Goal: Task Accomplishment & Management: Use online tool/utility

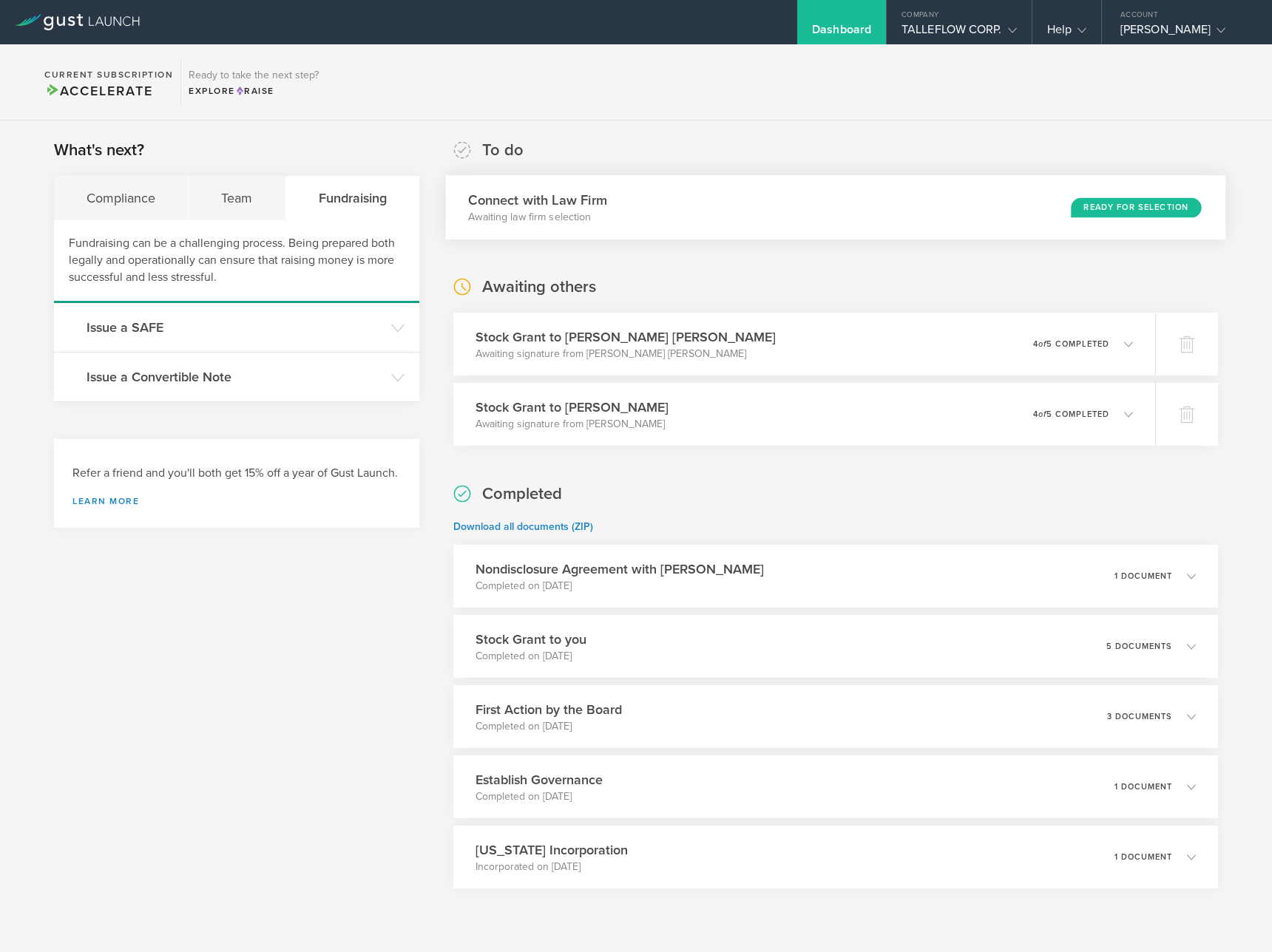
drag, startPoint x: 0, startPoint y: 0, endPoint x: 782, endPoint y: 199, distance: 806.9
click at [782, 199] on div "Connect with Law Firm Awaiting law firm selection Ready for Selection" at bounding box center [835, 207] width 780 height 64
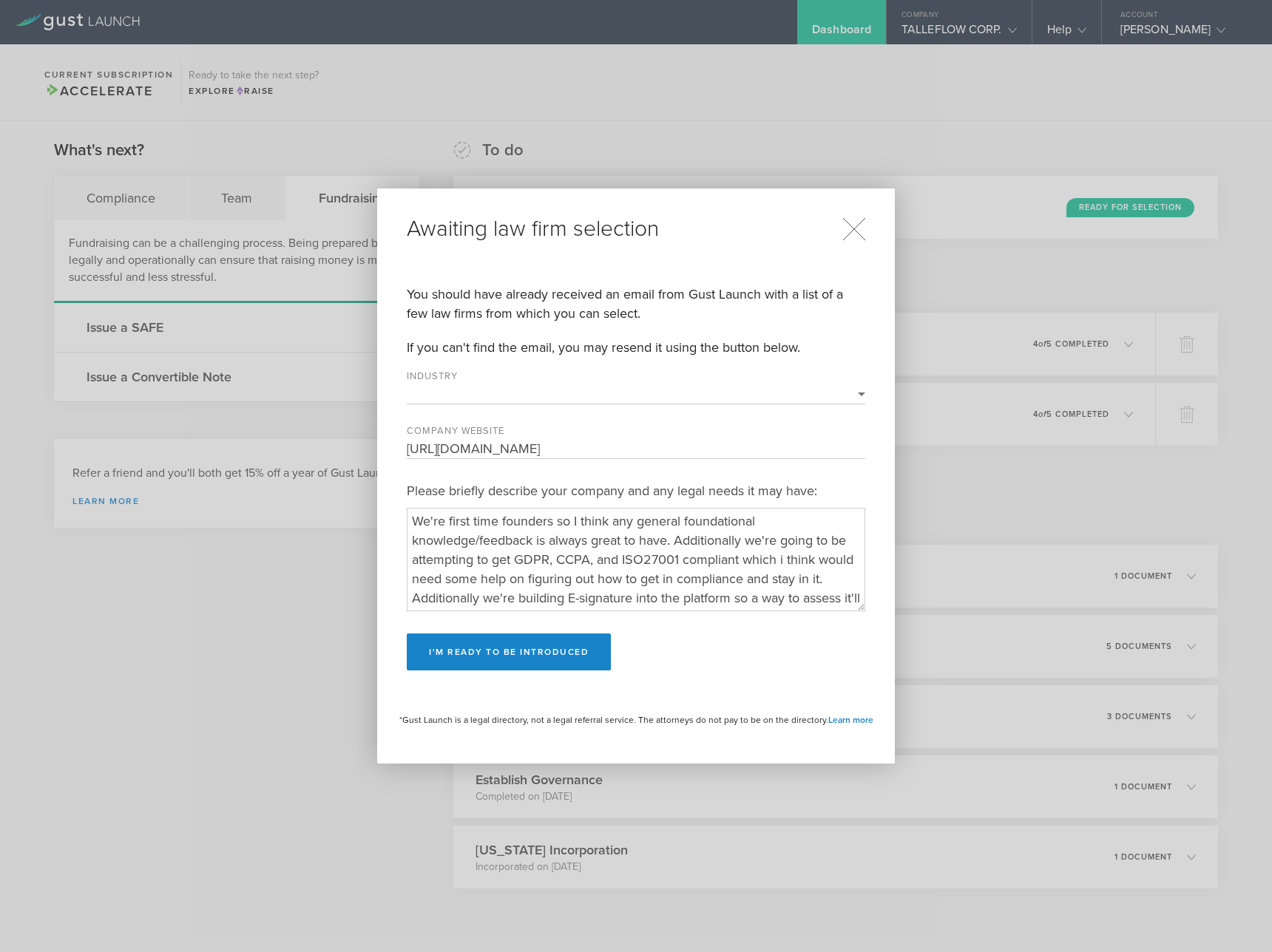
select select "software"
click at [516, 650] on button "I'm ready to be introduced" at bounding box center [508, 652] width 204 height 37
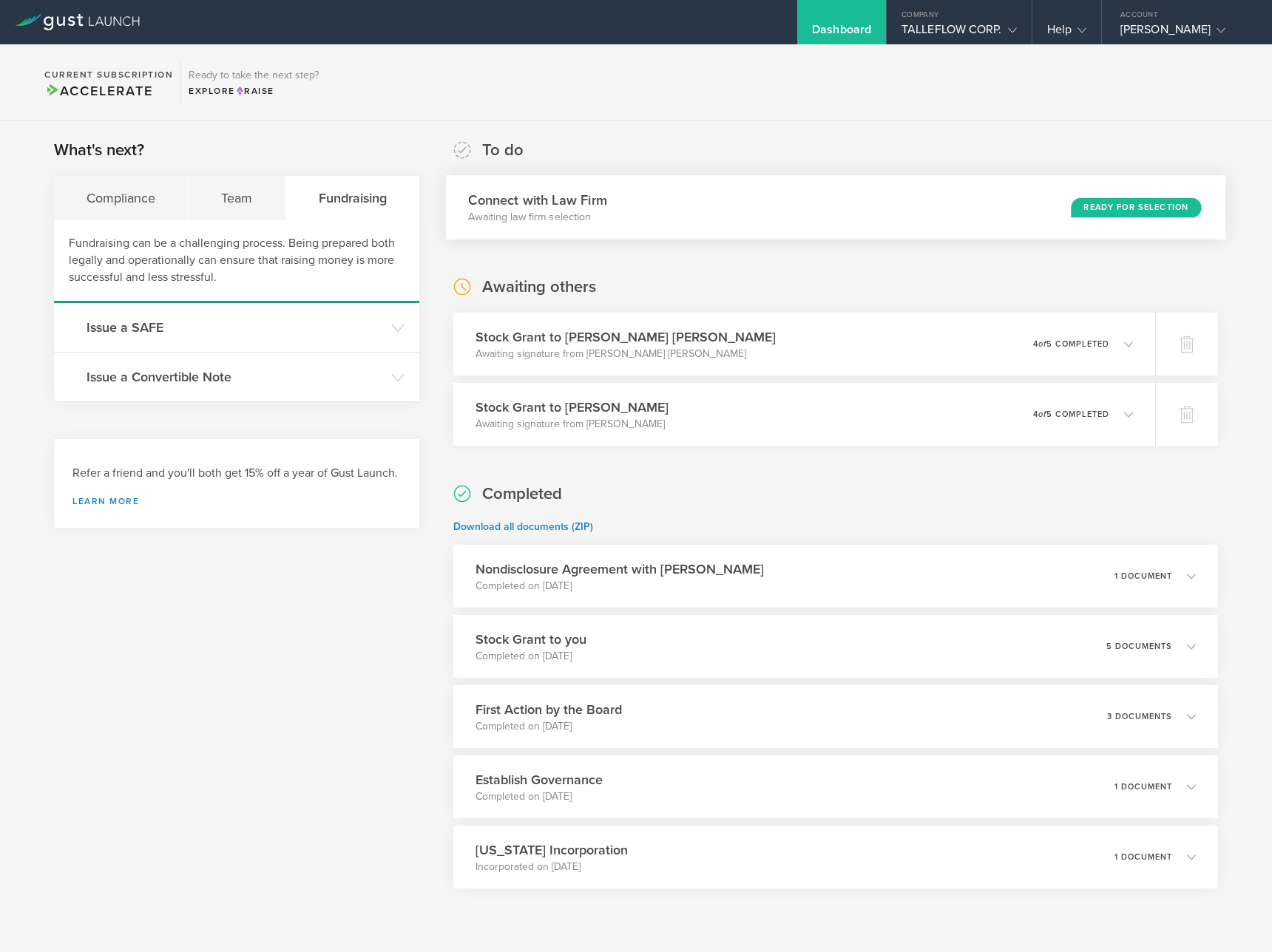
click at [1133, 211] on div "Ready for Selection" at bounding box center [1136, 207] width 130 height 20
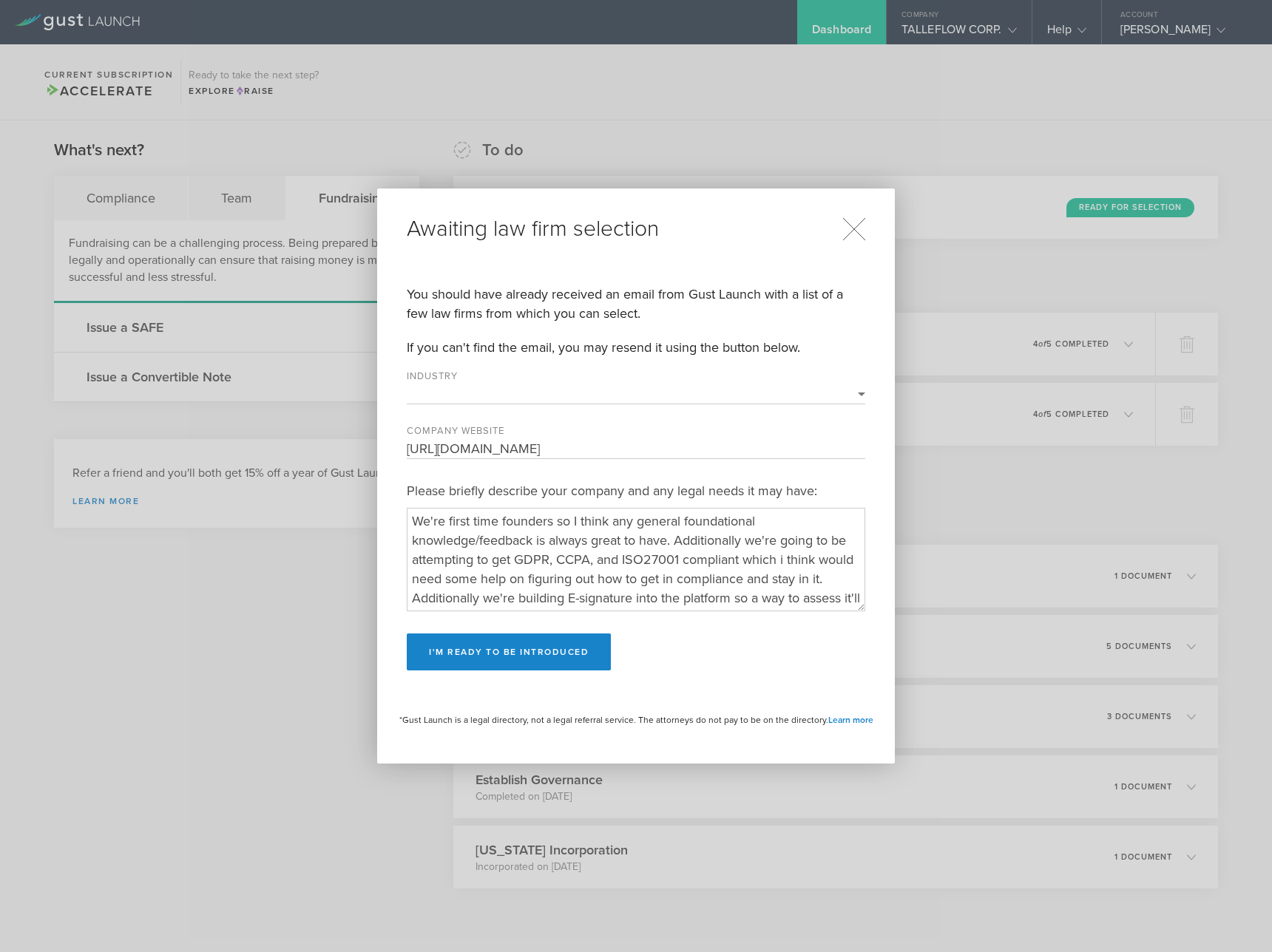
select select "software"
click at [1094, 559] on div "Awaiting law firm selection You should have already received an email from Gust…" at bounding box center [636, 476] width 1272 height 952
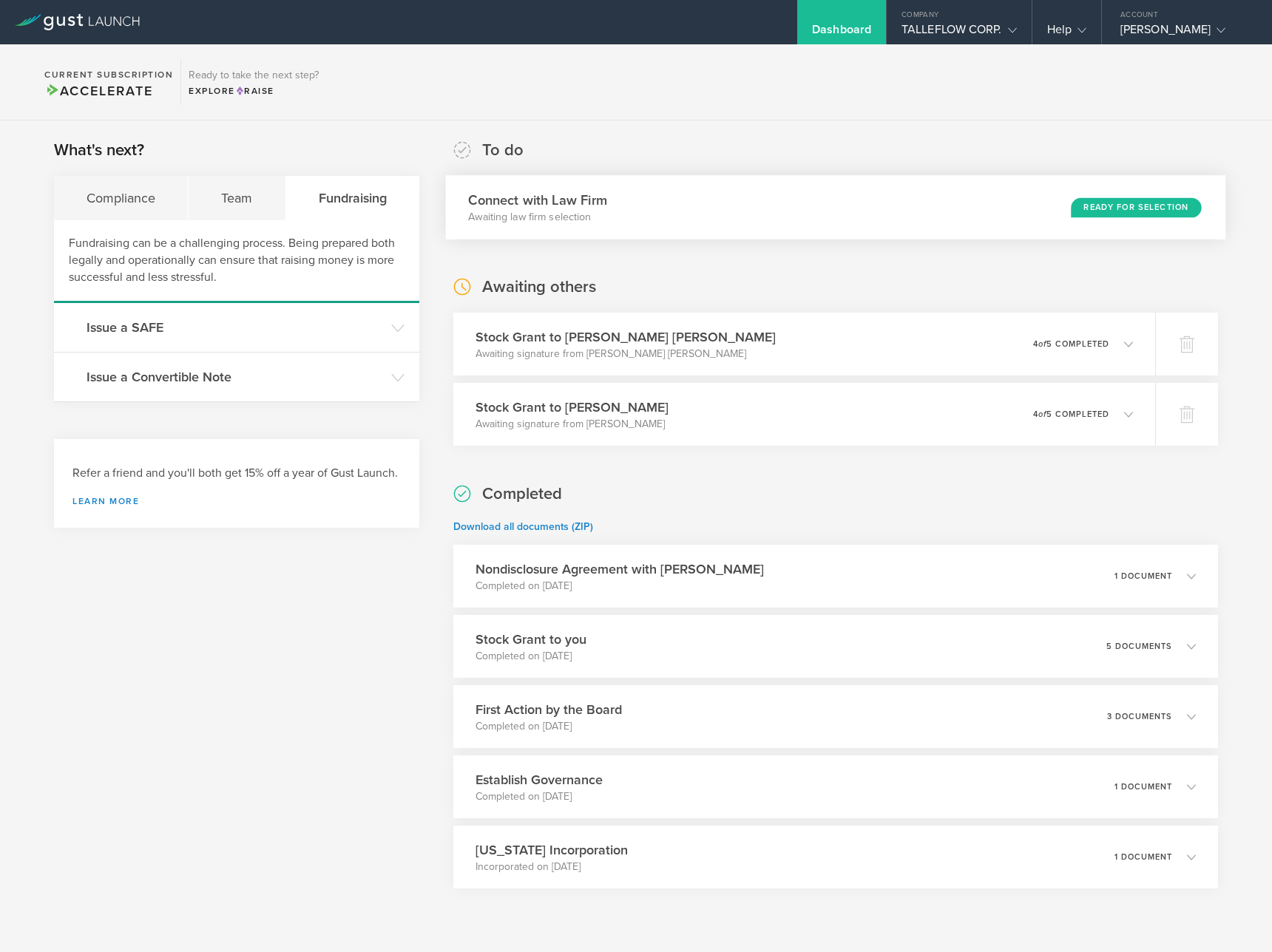
click at [621, 201] on div "Connect with Law Firm Awaiting law firm selection Ready for Selection" at bounding box center [835, 207] width 780 height 64
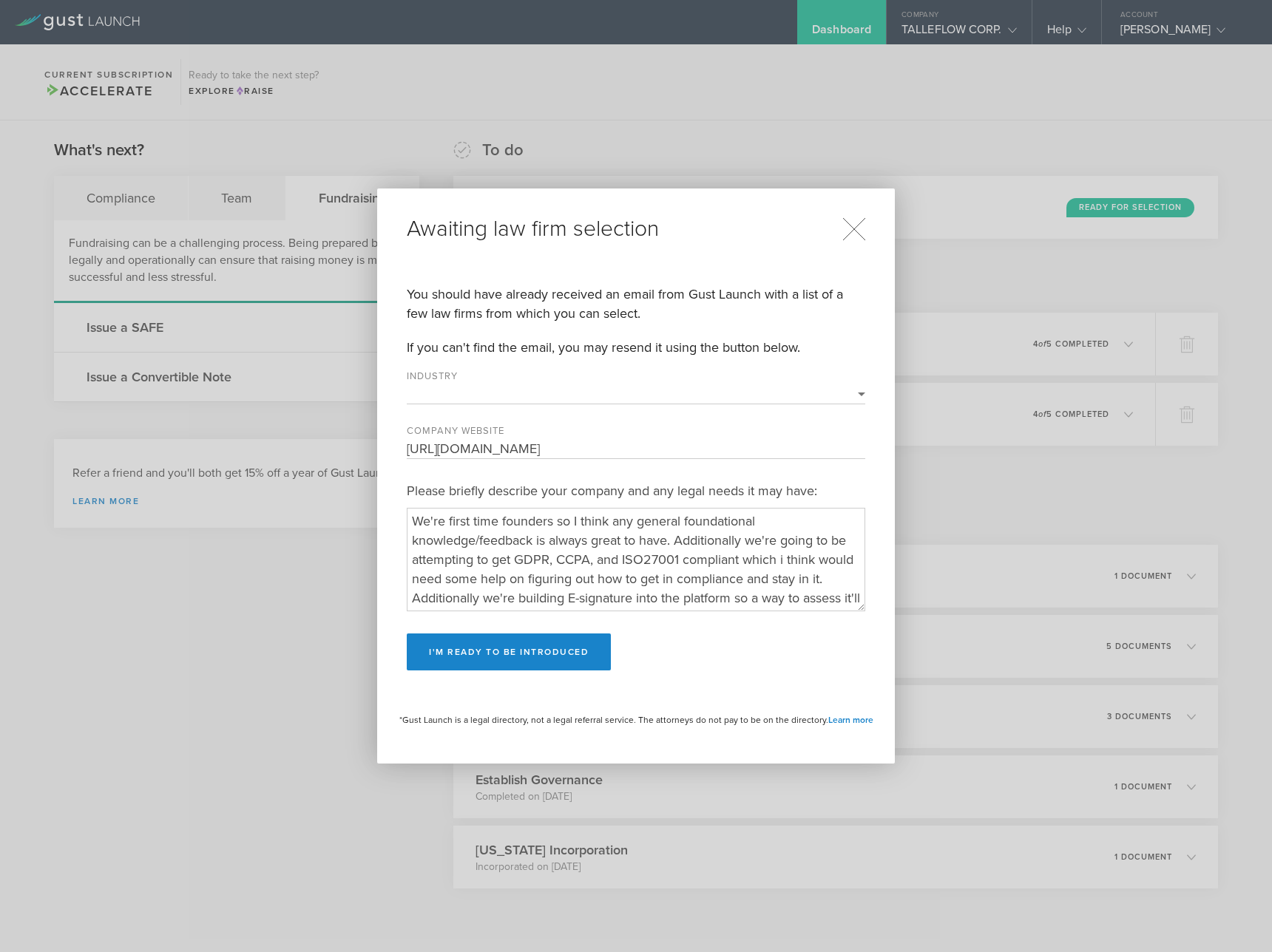
select select "software"
drag, startPoint x: 854, startPoint y: 227, endPoint x: 872, endPoint y: 229, distance: 18.1
click at [854, 227] on icon at bounding box center [854, 229] width 22 height 22
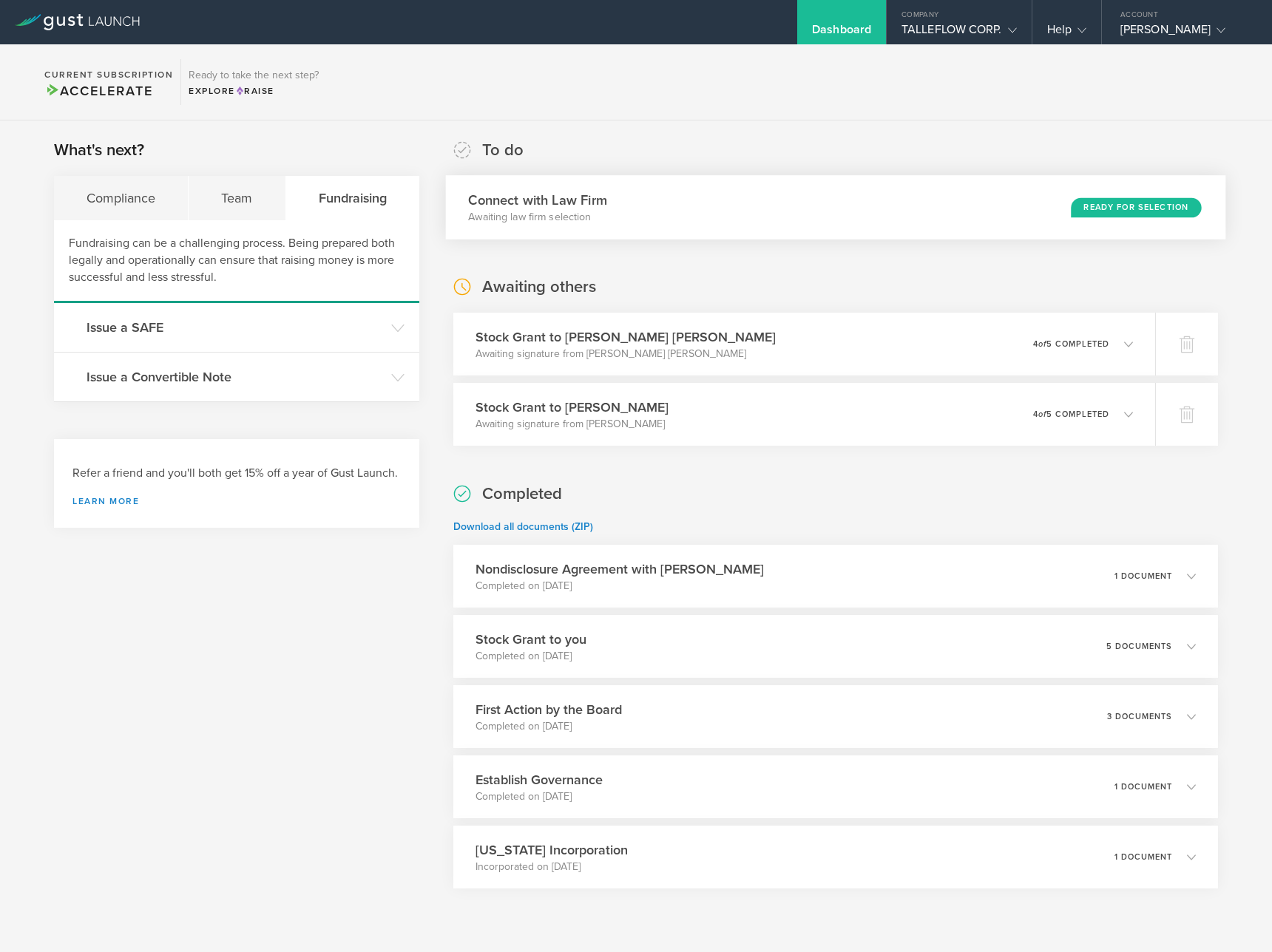
click at [772, 209] on div "Connect with Law Firm Awaiting law firm selection Ready for Selection" at bounding box center [835, 207] width 780 height 64
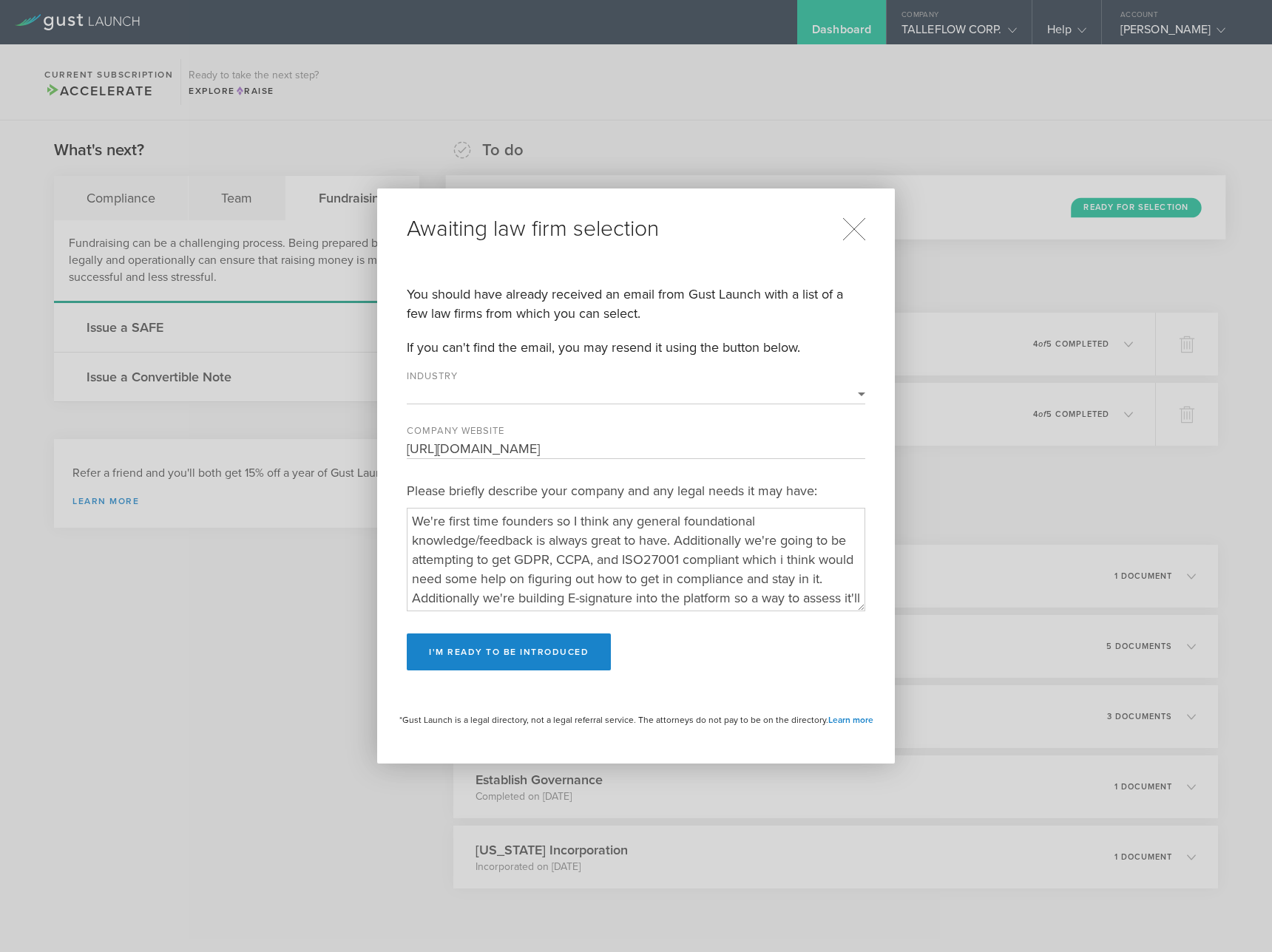
select select "software"
click at [1042, 520] on div "Awaiting law firm selection You should have already received an email from Gust…" at bounding box center [636, 476] width 1272 height 952
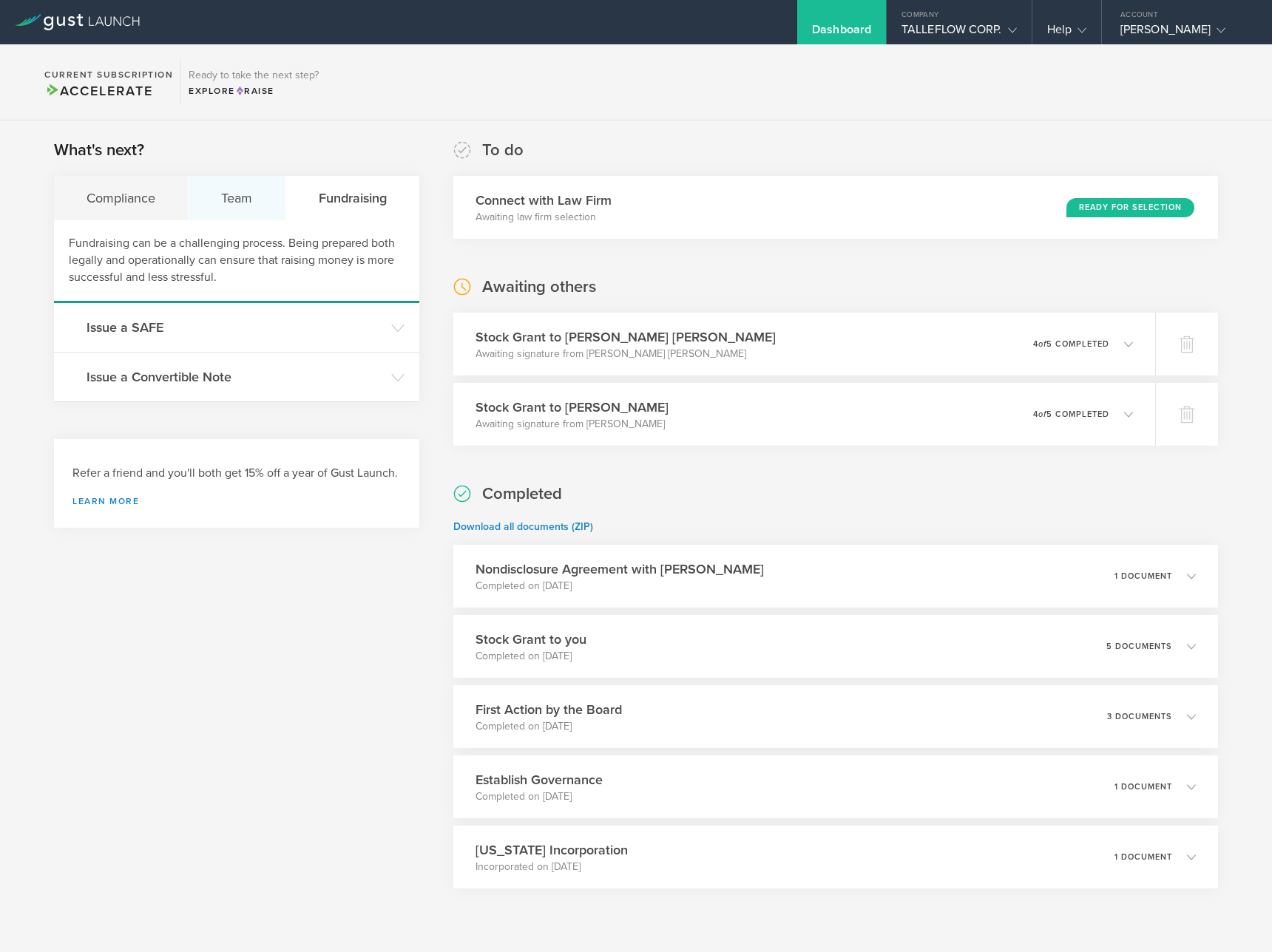
click at [213, 213] on div "Team" at bounding box center [237, 198] width 97 height 45
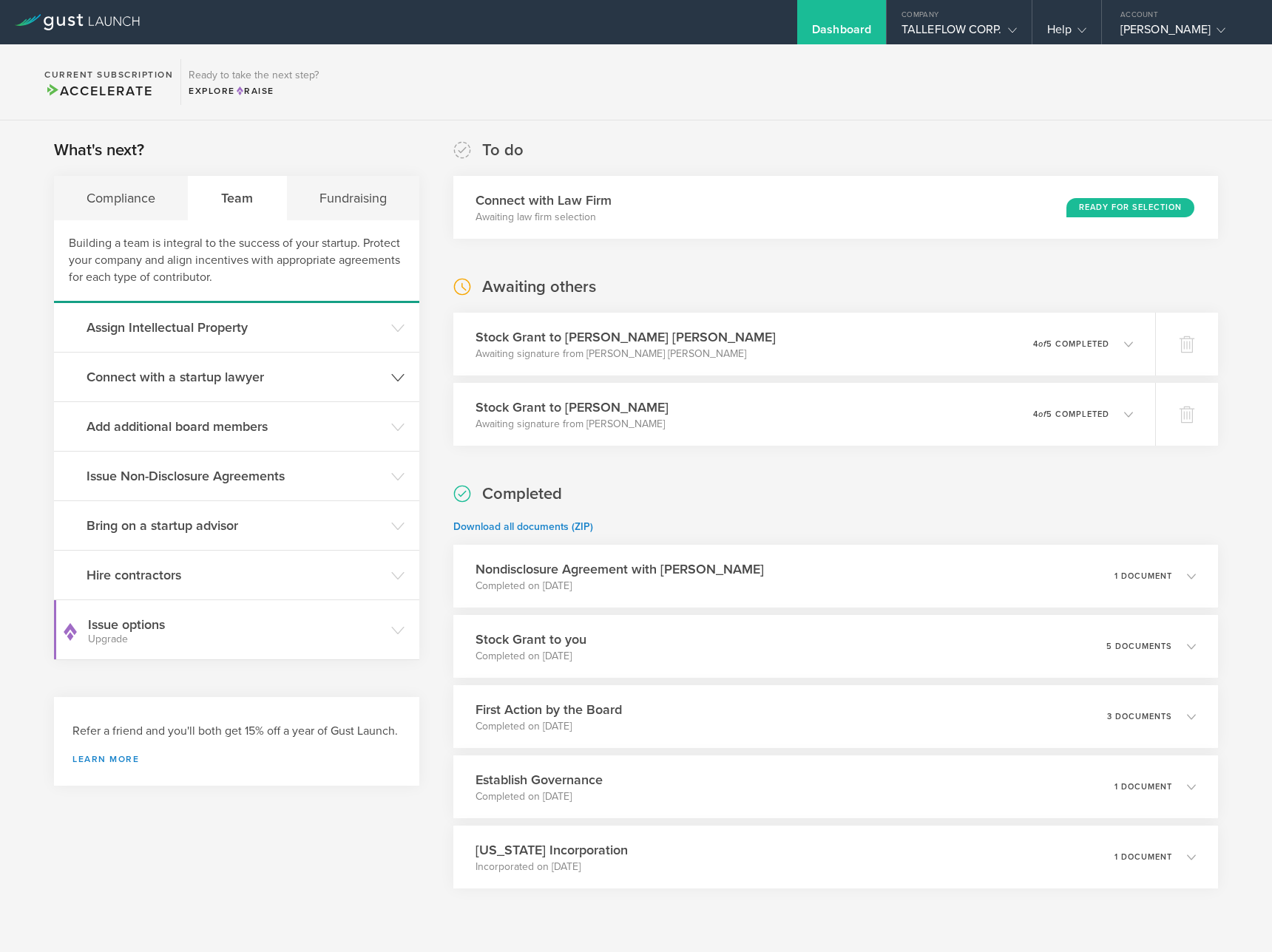
click at [210, 396] on header "Connect with a startup lawyer" at bounding box center [237, 377] width 365 height 49
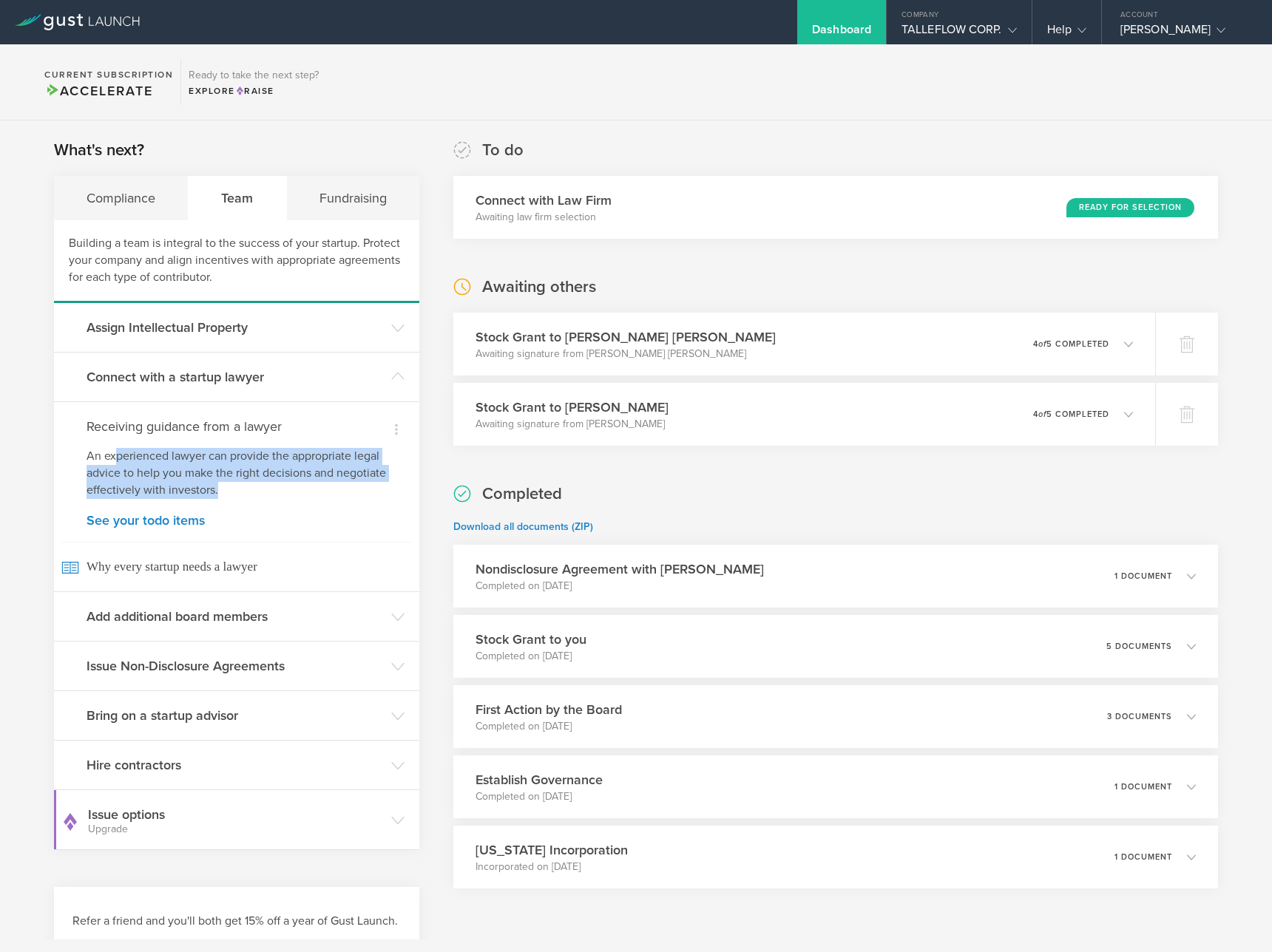
drag, startPoint x: 114, startPoint y: 457, endPoint x: 299, endPoint y: 489, distance: 187.7
click at [300, 488] on p "An experienced lawyer can provide the appropriate legal advice to help you make…" at bounding box center [237, 473] width 300 height 51
click at [187, 523] on link "See your todo items" at bounding box center [237, 521] width 300 height 14
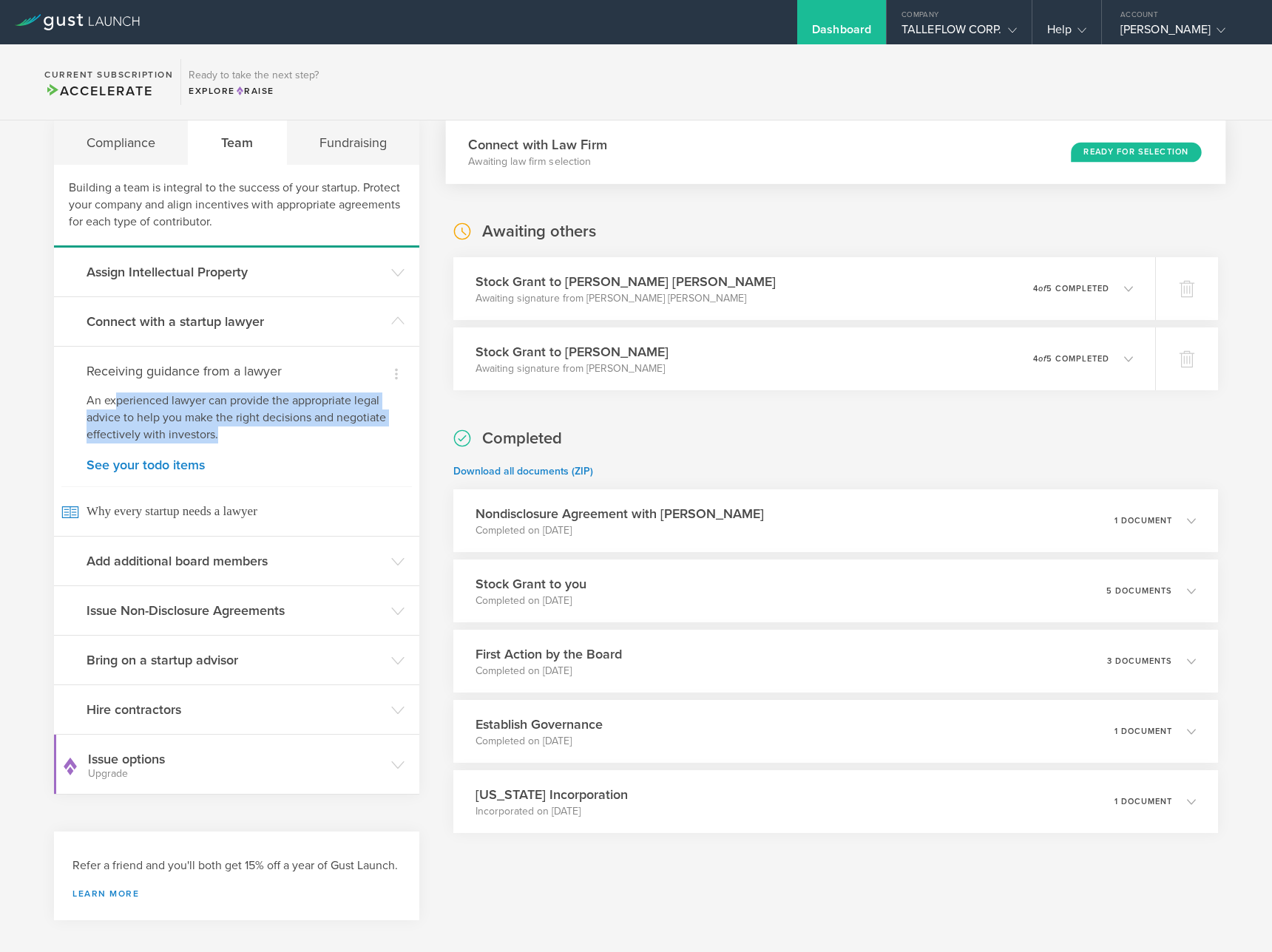
scroll to position [0, 0]
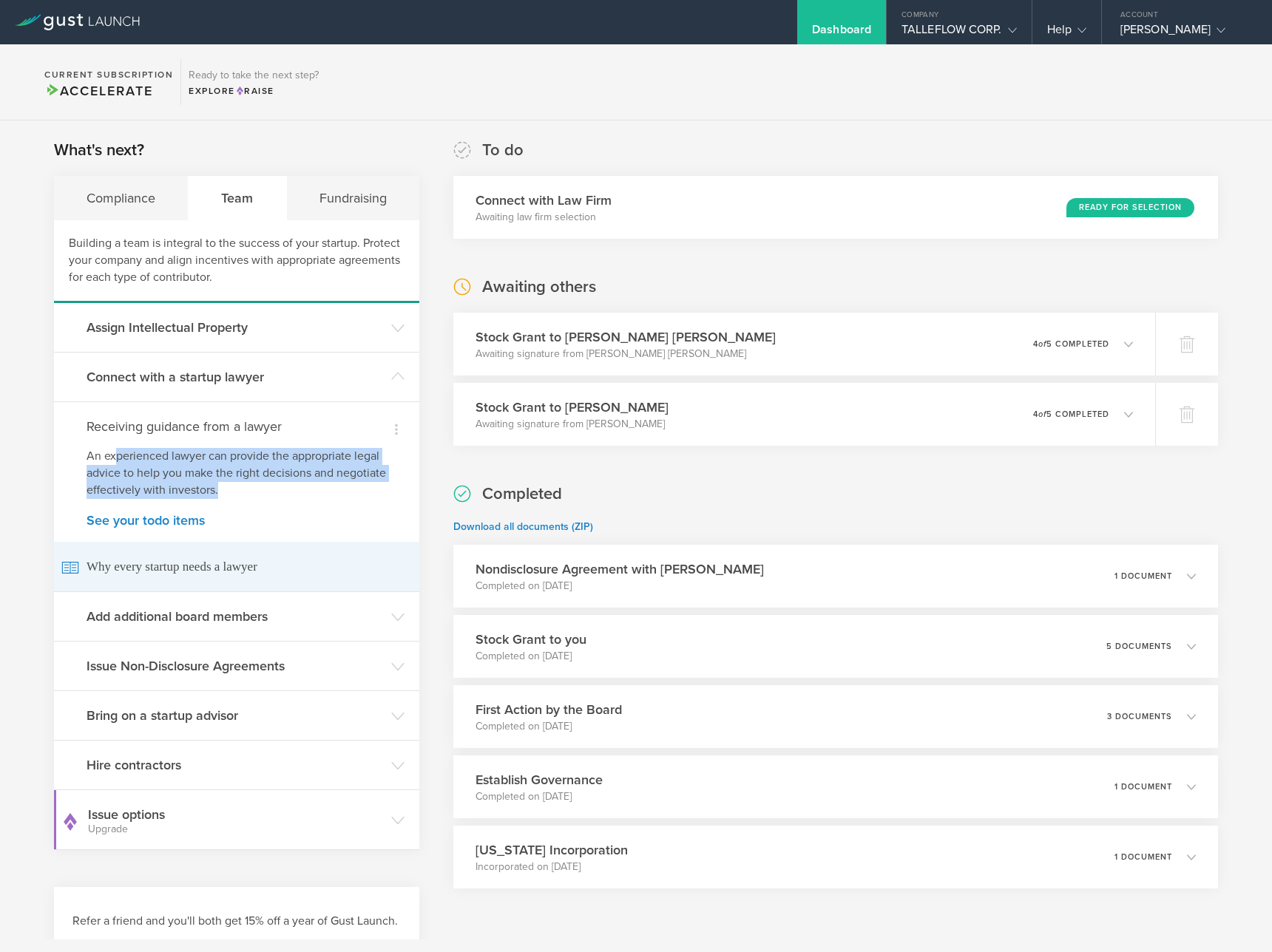
click at [159, 522] on link "See your todo items" at bounding box center [237, 521] width 300 height 14
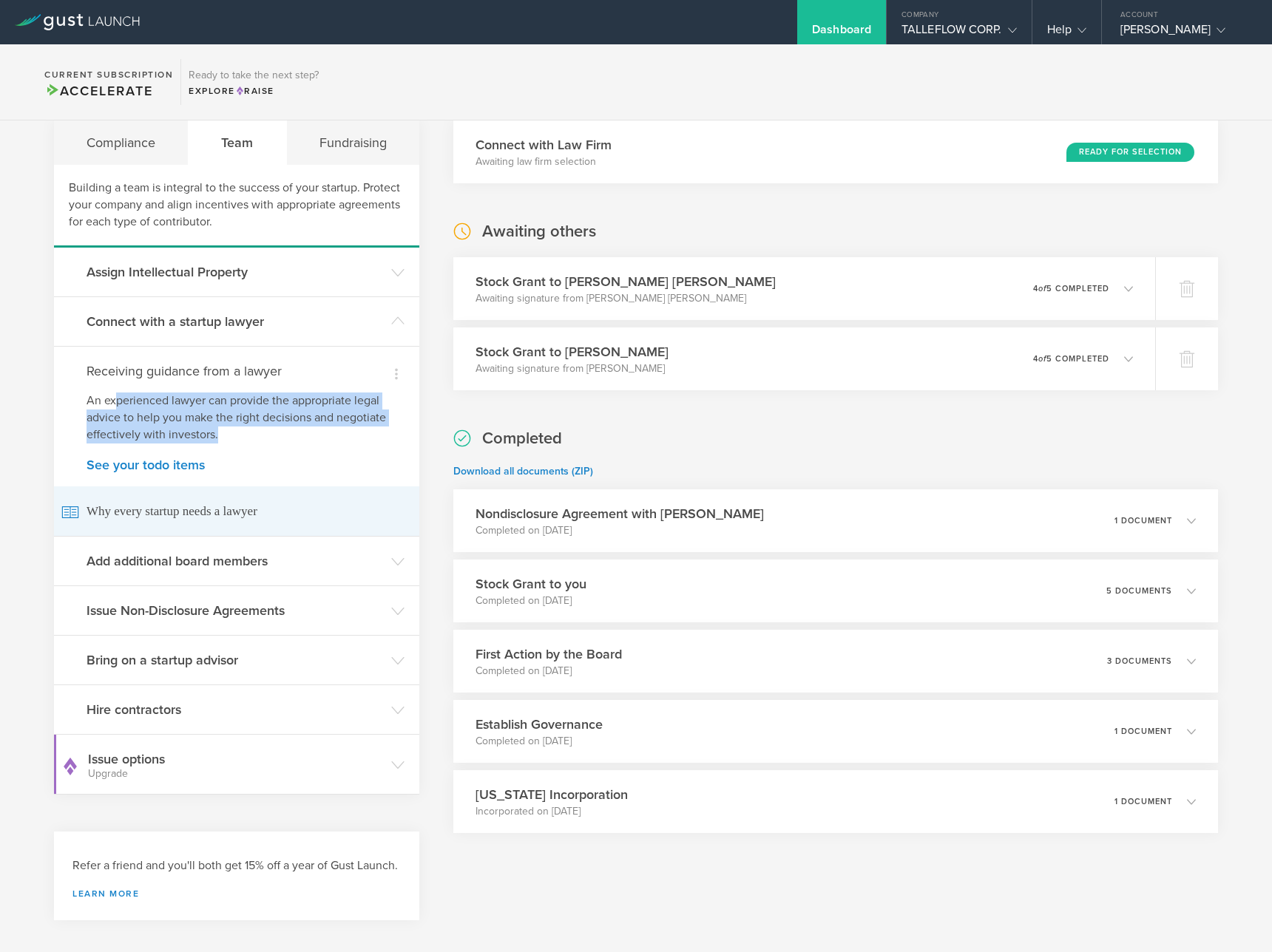
click at [181, 520] on span "Why every startup needs a lawyer" at bounding box center [237, 511] width 350 height 49
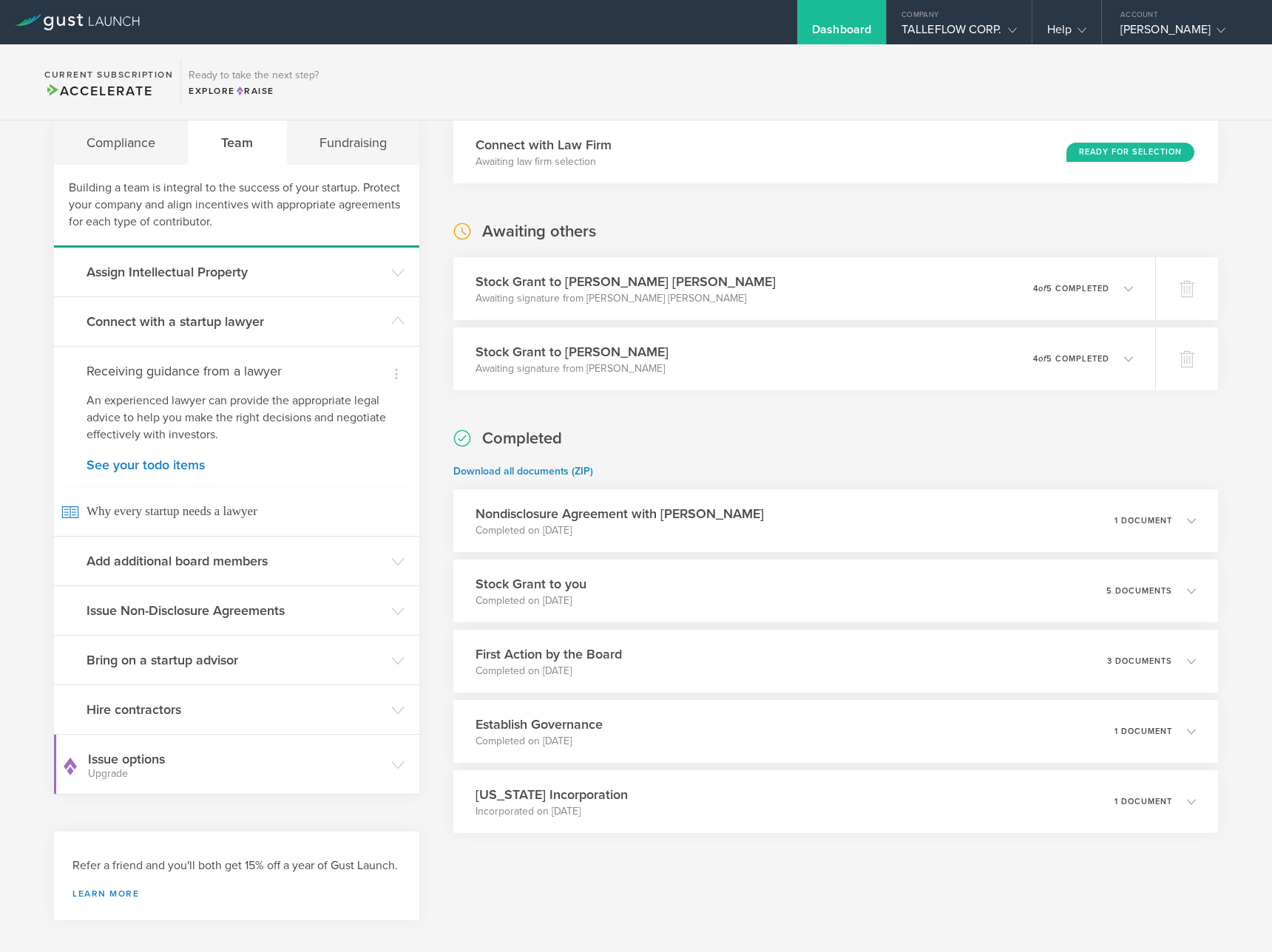
click at [578, 425] on section "To do Connect with Law Firm Awaiting law firm selection Ready for Selection Awa…" at bounding box center [835, 477] width 765 height 787
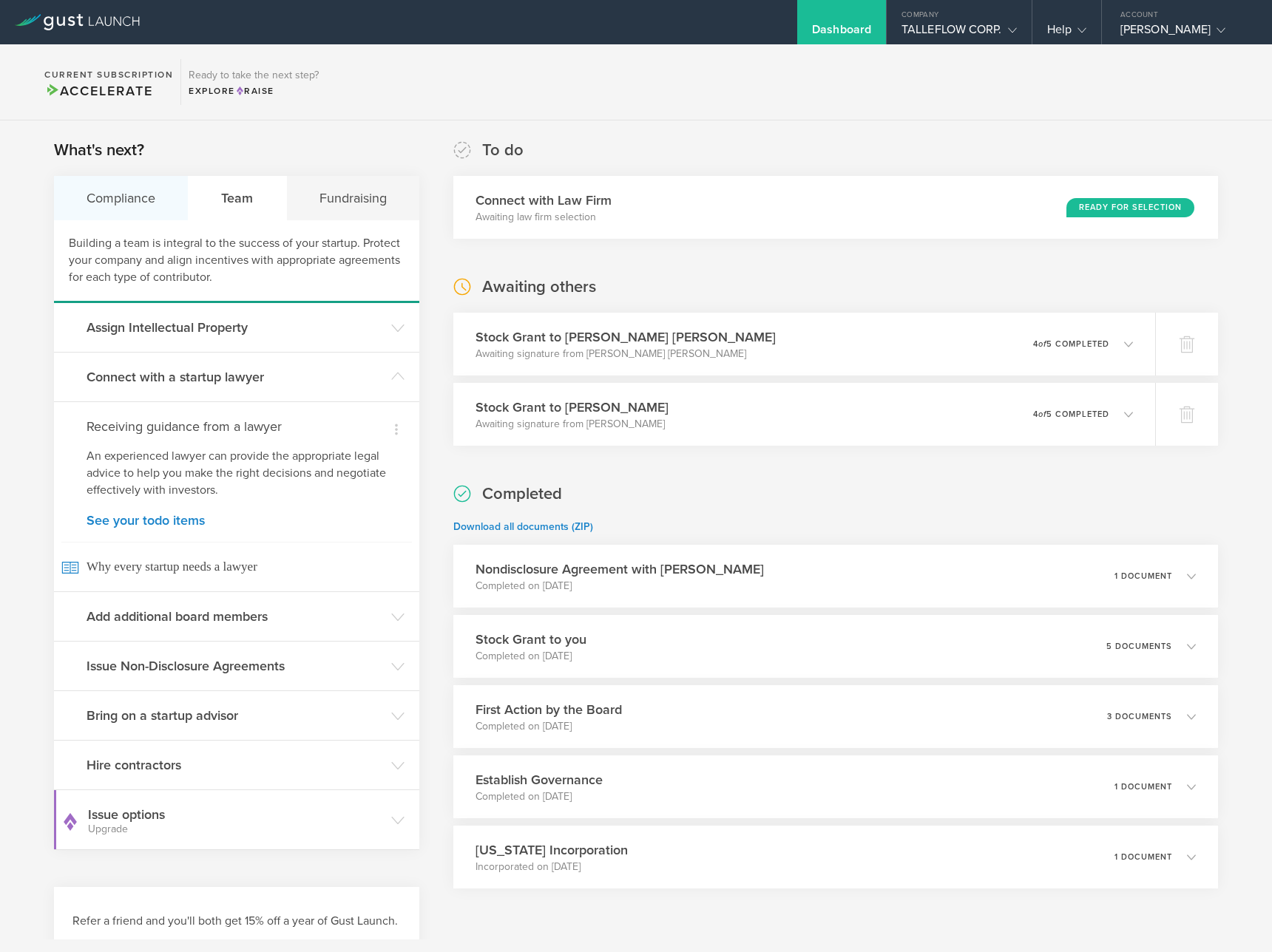
click at [90, 189] on div "Compliance" at bounding box center [121, 198] width 135 height 45
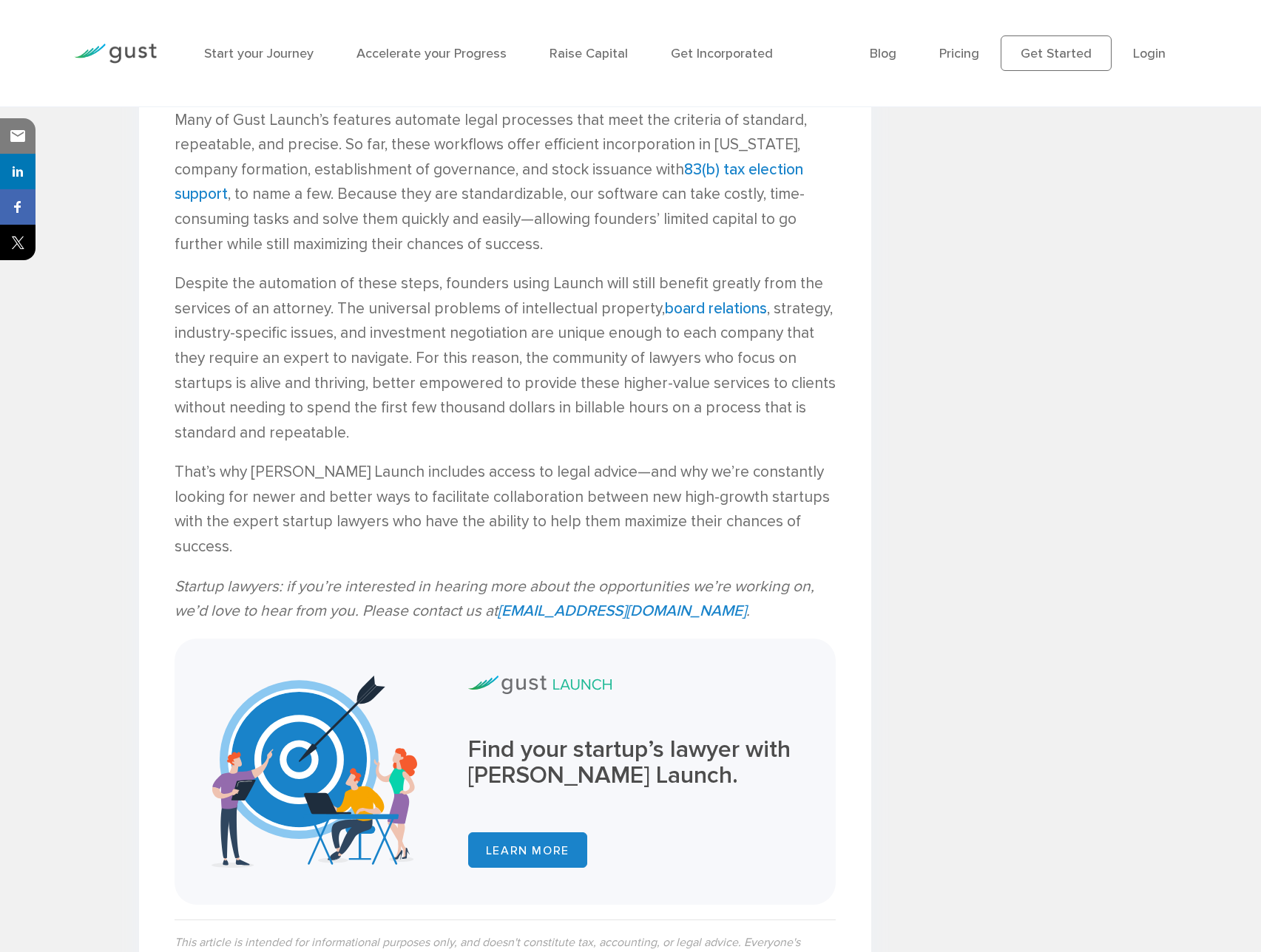
scroll to position [1975, 0]
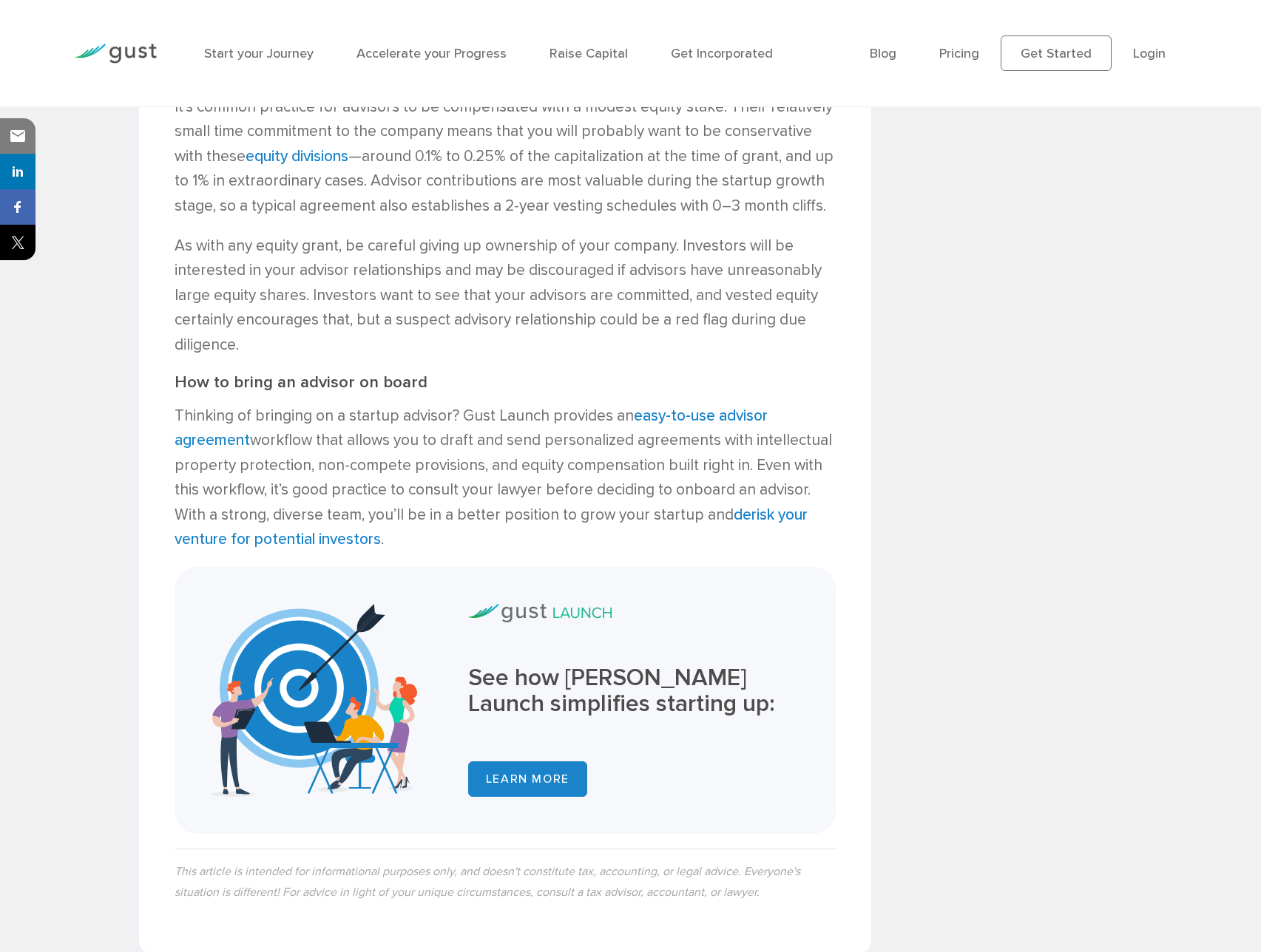
scroll to position [2050, 0]
